Goal: Browse casually: Explore the website without a specific task or goal

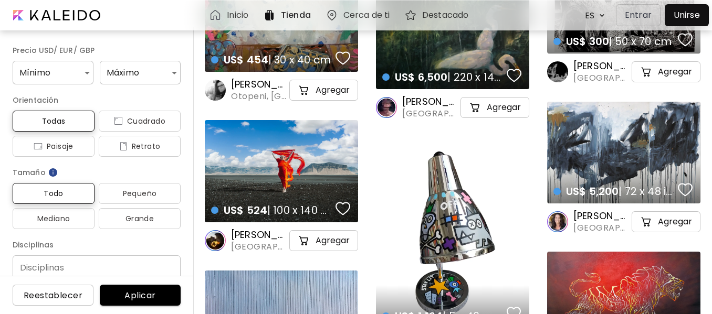
scroll to position [1216, 0]
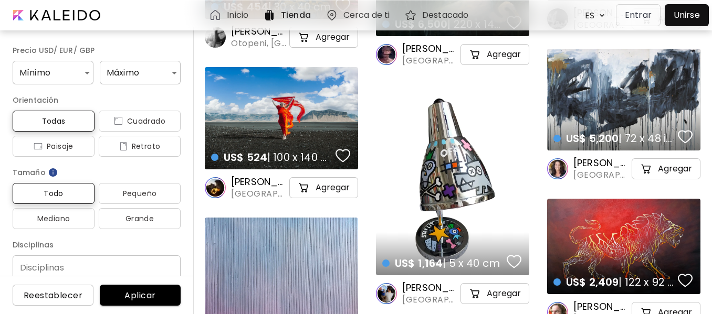
click at [381, 14] on h6 "Cerca de ti" at bounding box center [366, 15] width 46 height 8
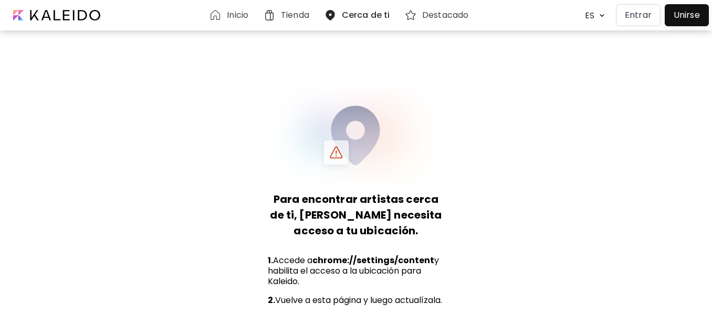
click at [439, 15] on h6 "Destacado" at bounding box center [445, 15] width 46 height 8
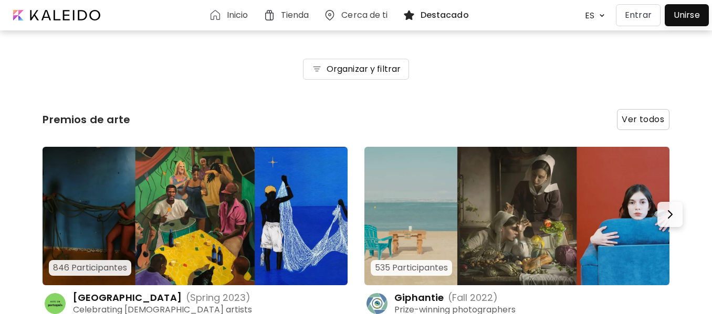
click at [653, 123] on span "Ver todos" at bounding box center [642, 120] width 51 height 20
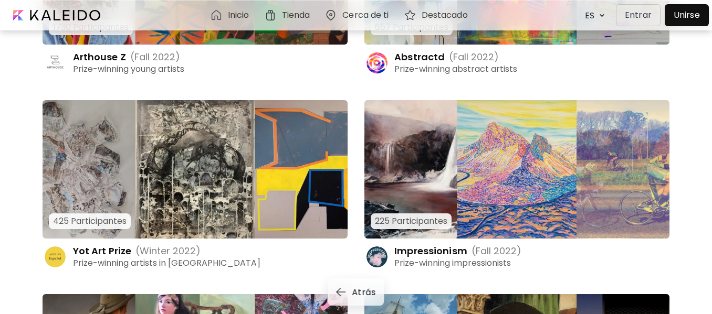
scroll to position [581, 0]
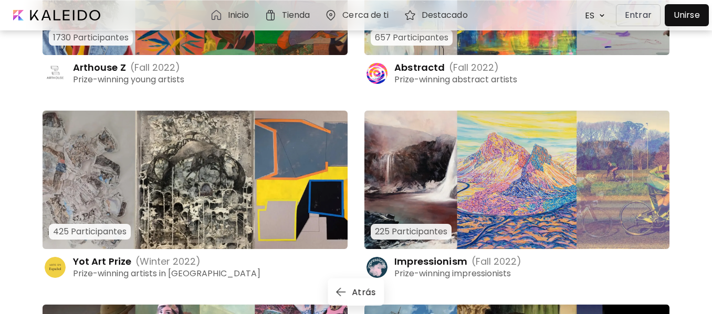
click at [412, 170] on img at bounding box center [516, 180] width 305 height 139
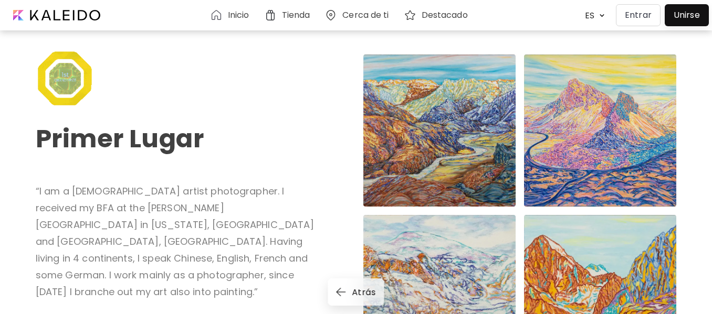
scroll to position [236, 0]
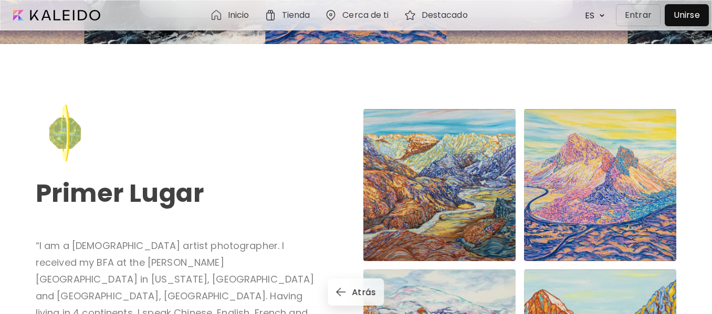
click at [78, 146] on img at bounding box center [65, 133] width 58 height 58
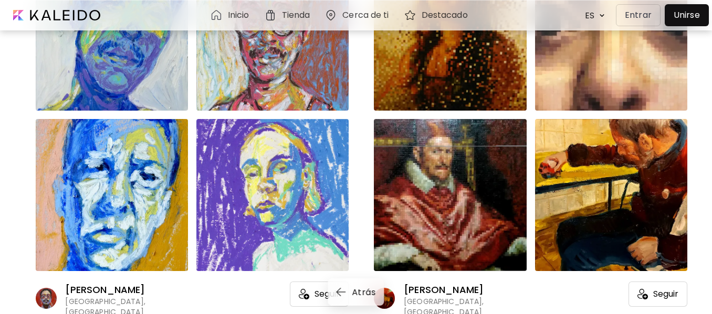
scroll to position [3298, 0]
